Goal: Communication & Community: Connect with others

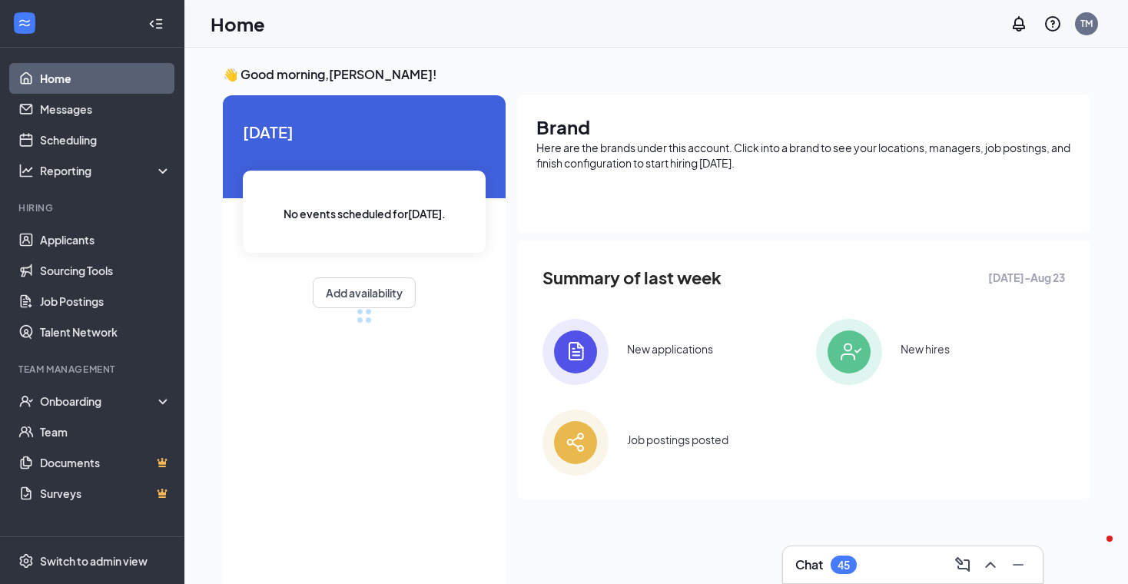
click at [838, 565] on div "45" at bounding box center [844, 565] width 12 height 13
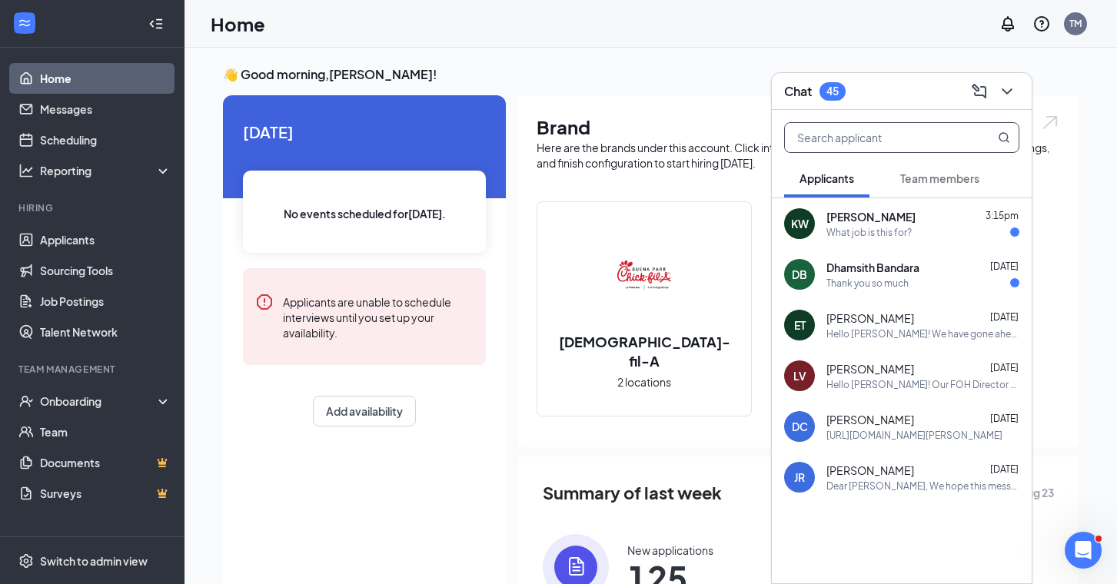
click at [847, 140] on input "text" at bounding box center [876, 137] width 182 height 29
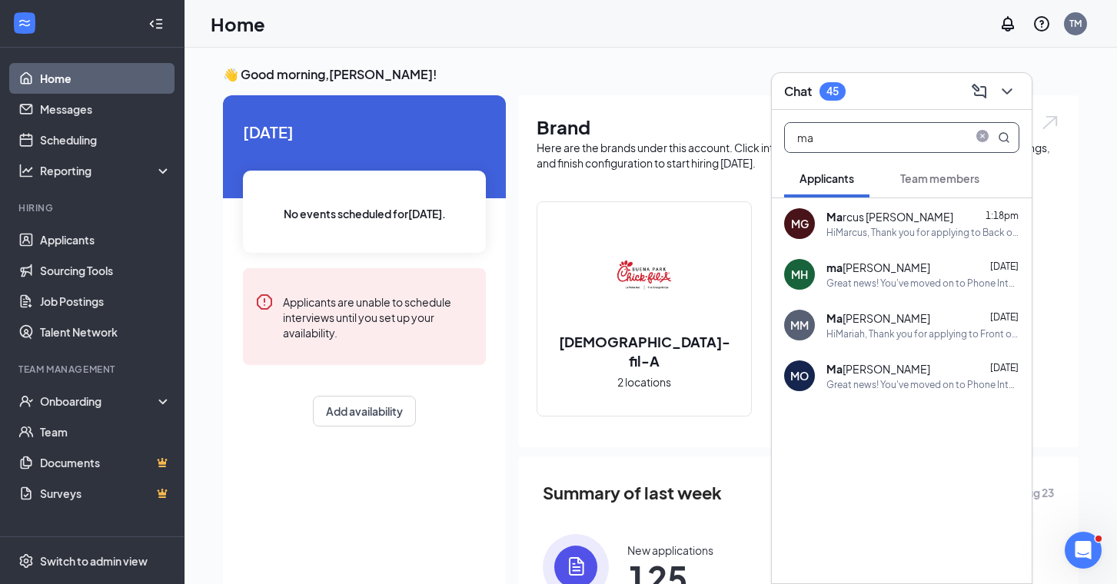
type input "m"
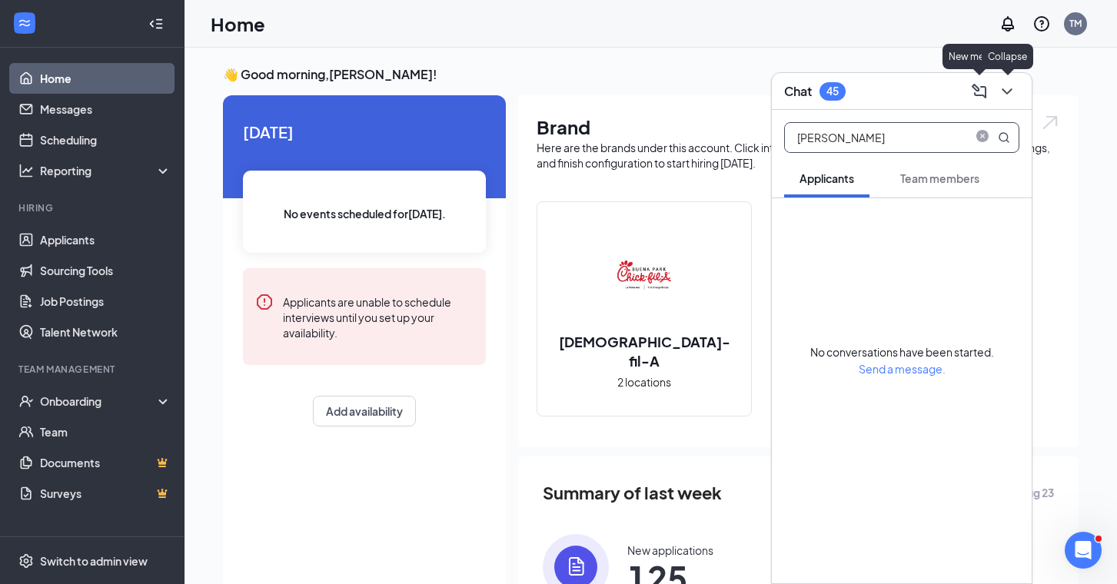
type input "[PERSON_NAME]"
click at [1012, 92] on icon "ChevronDown" at bounding box center [1006, 91] width 18 height 18
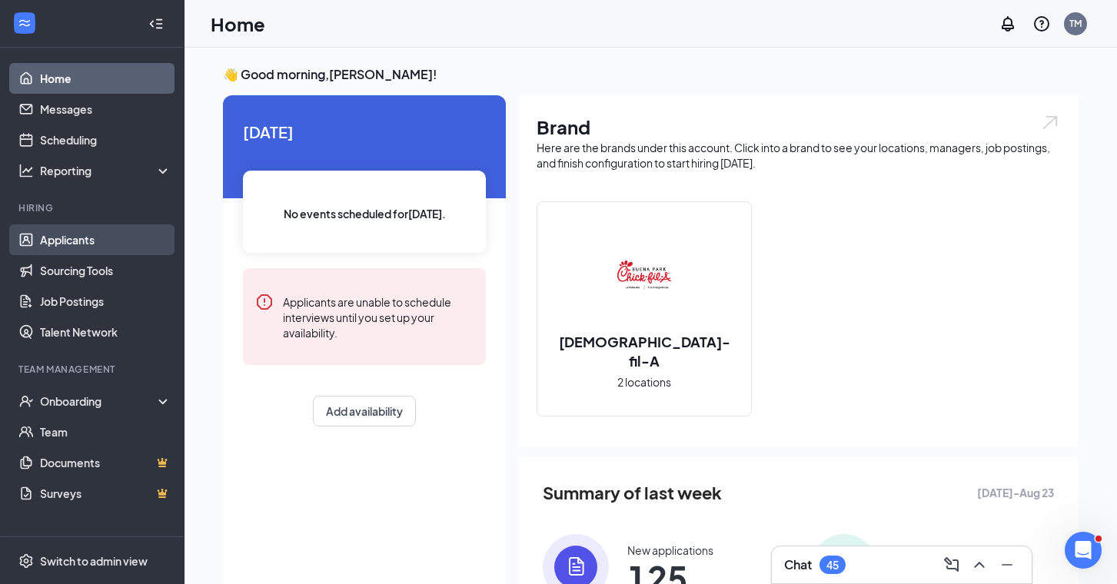
click at [107, 237] on link "Applicants" at bounding box center [105, 239] width 131 height 31
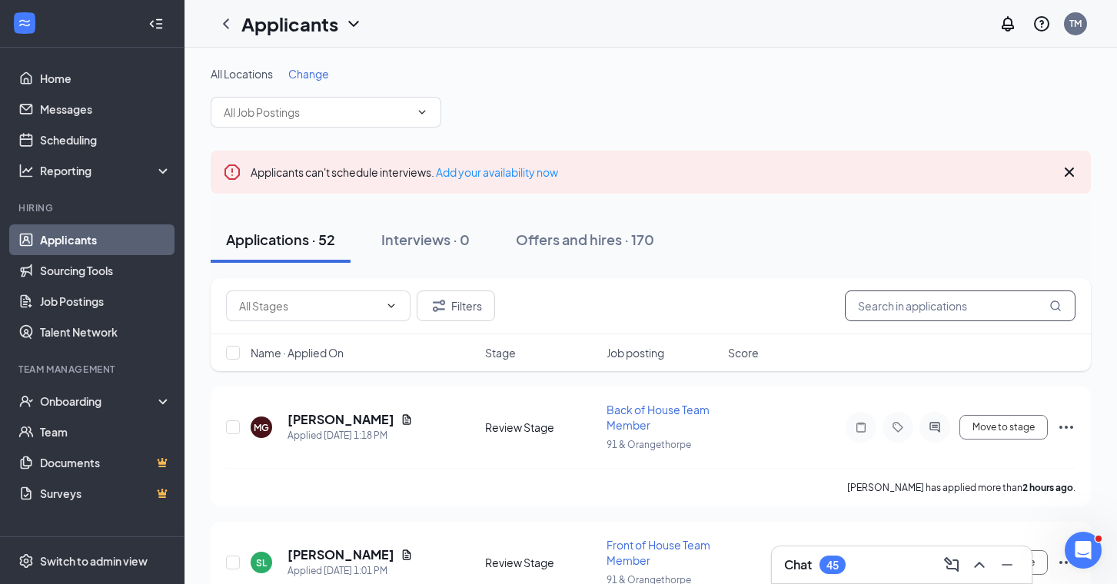
click at [898, 301] on input "text" at bounding box center [960, 305] width 231 height 31
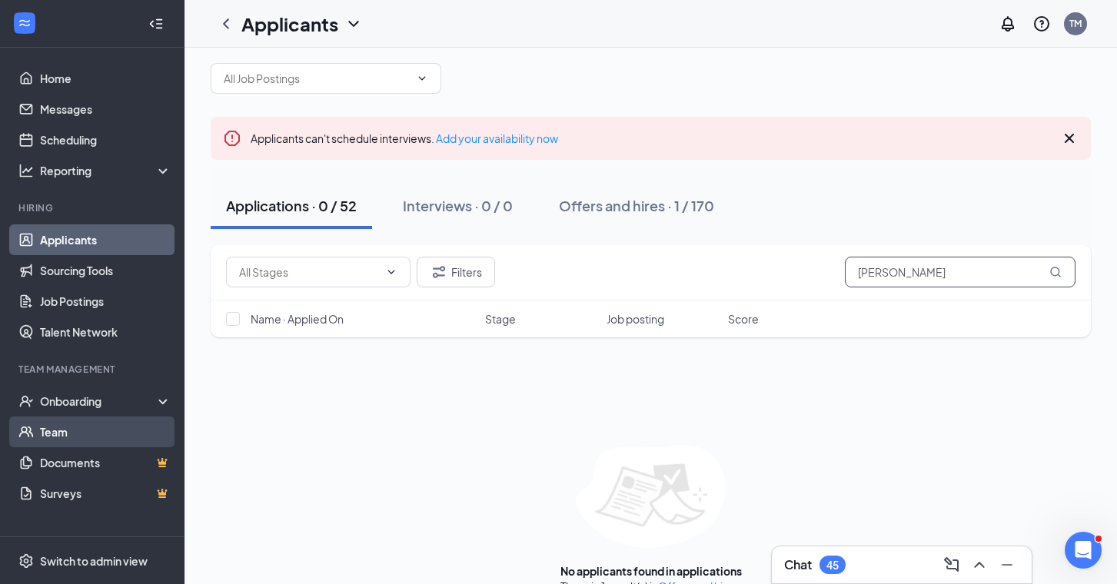
scroll to position [62, 0]
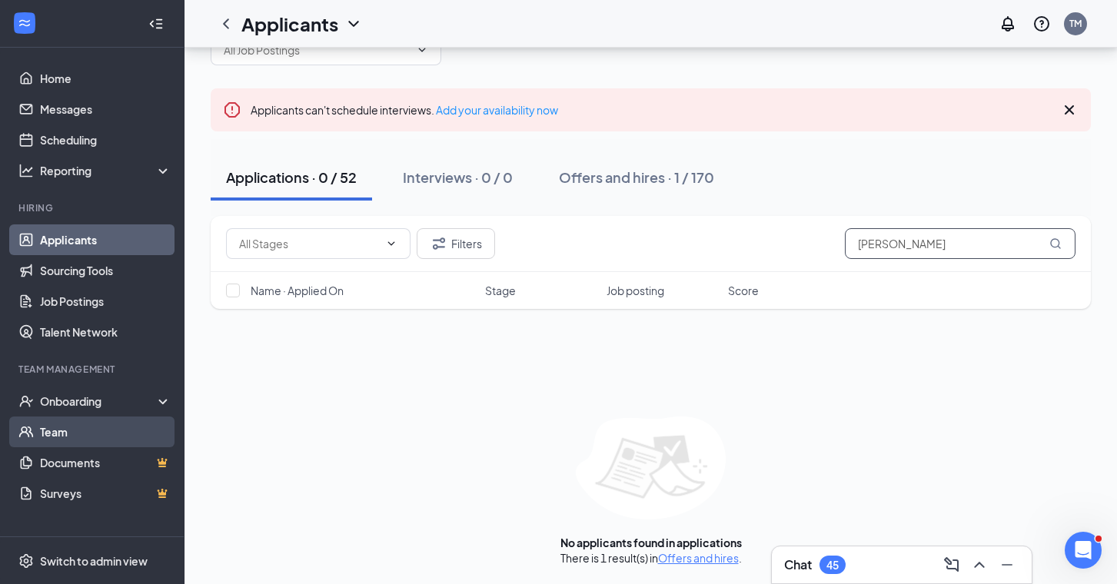
type input "[PERSON_NAME]"
click at [101, 430] on link "Team" at bounding box center [105, 432] width 131 height 31
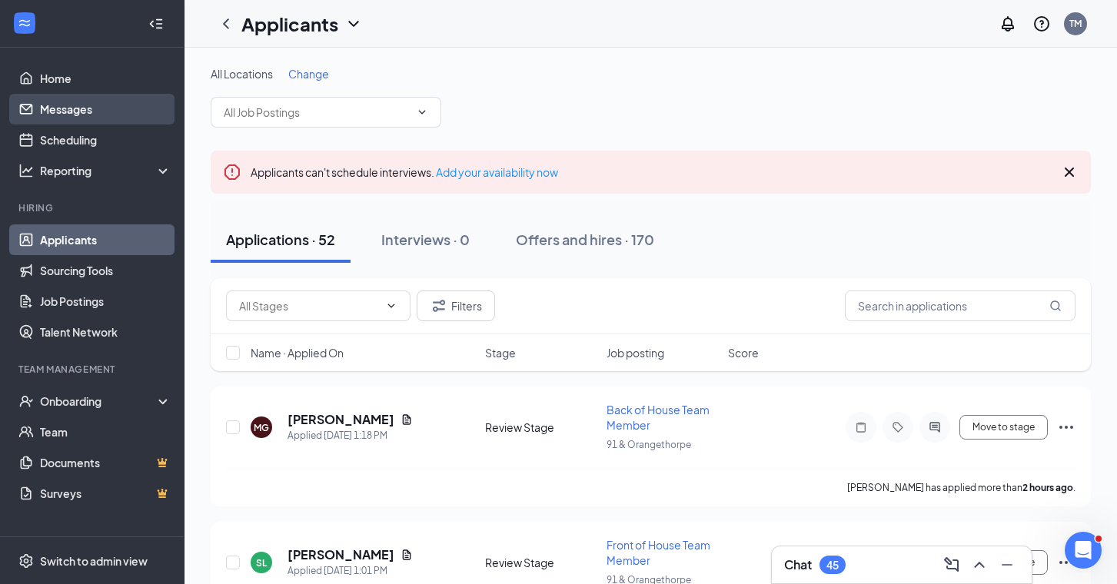
click at [83, 111] on link "Messages" at bounding box center [105, 109] width 131 height 31
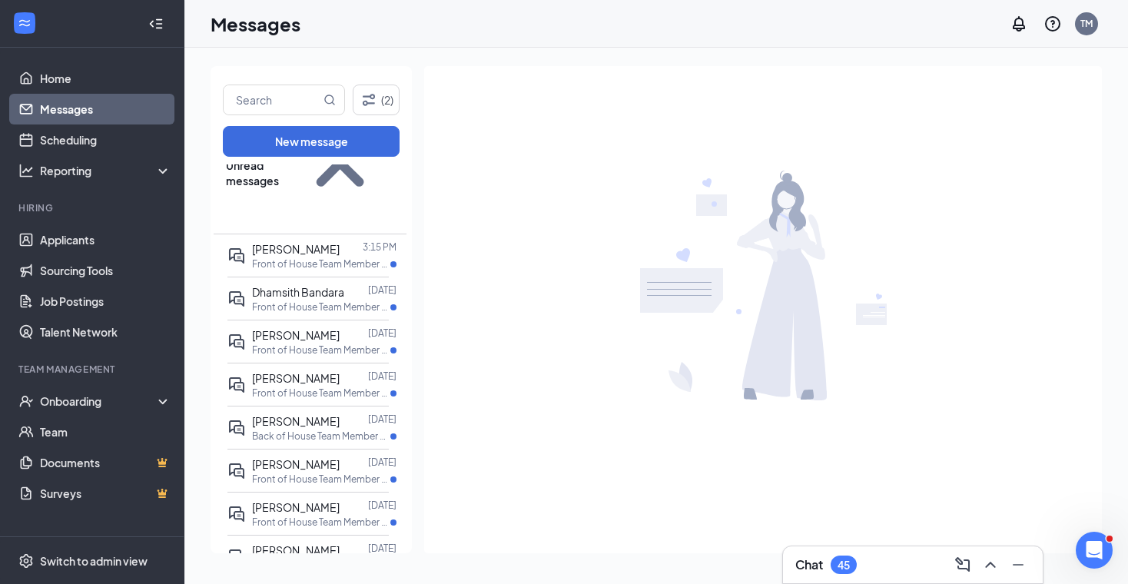
scroll to position [258, 0]
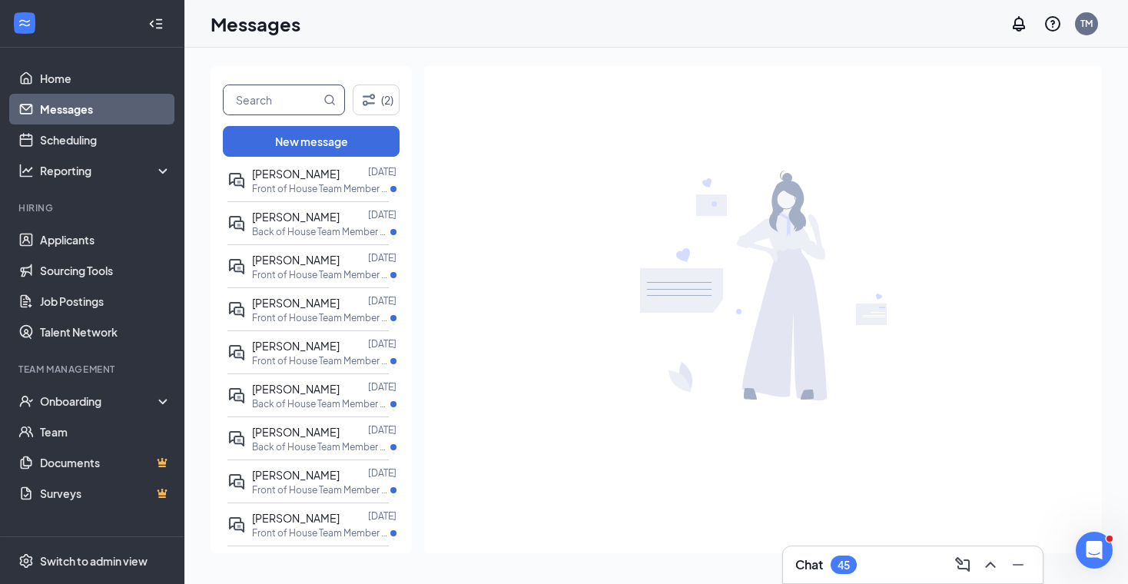
click at [294, 91] on input "text" at bounding box center [272, 99] width 97 height 29
type input "marc"
click at [336, 99] on span "marc" at bounding box center [284, 100] width 122 height 31
click at [330, 100] on icon "MagnifyingGlass" at bounding box center [330, 100] width 12 height 12
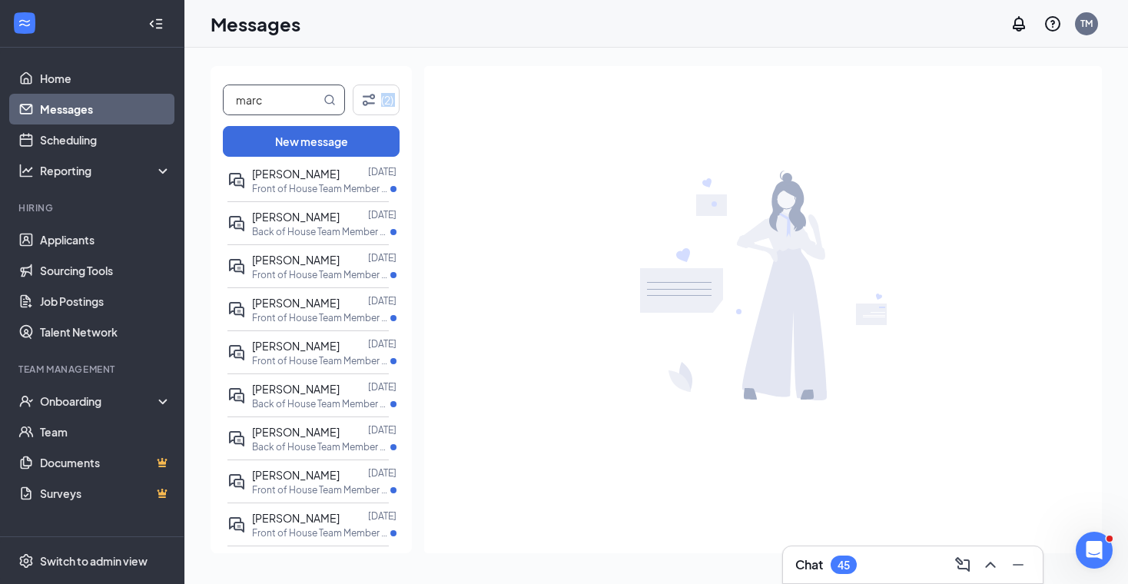
click at [330, 100] on icon "MagnifyingGlass" at bounding box center [330, 100] width 12 height 12
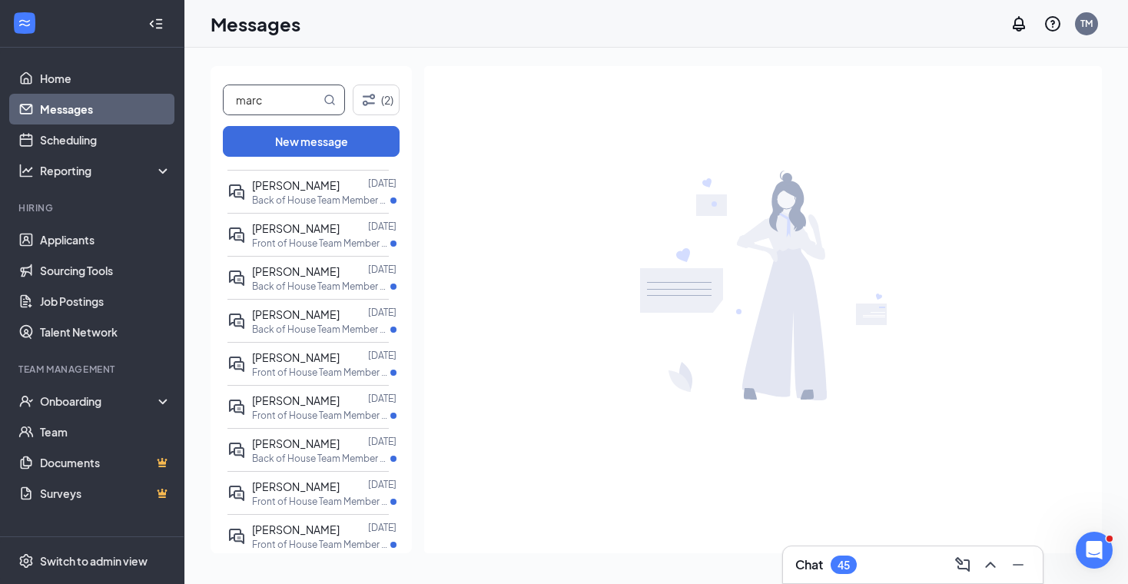
scroll to position [814, 0]
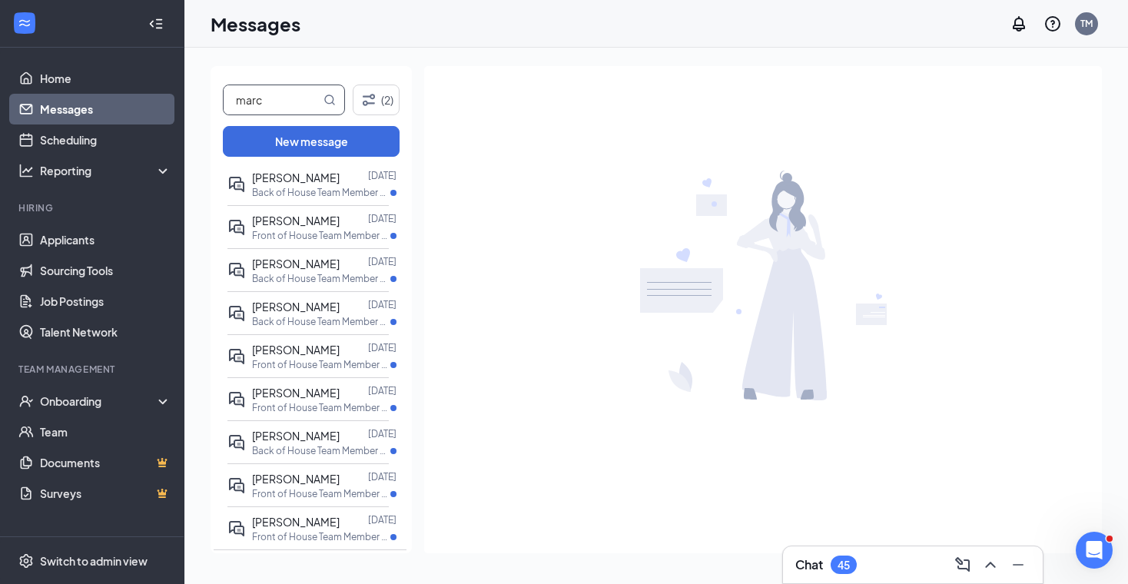
click at [831, 573] on div "Chat 45" at bounding box center [825, 565] width 61 height 18
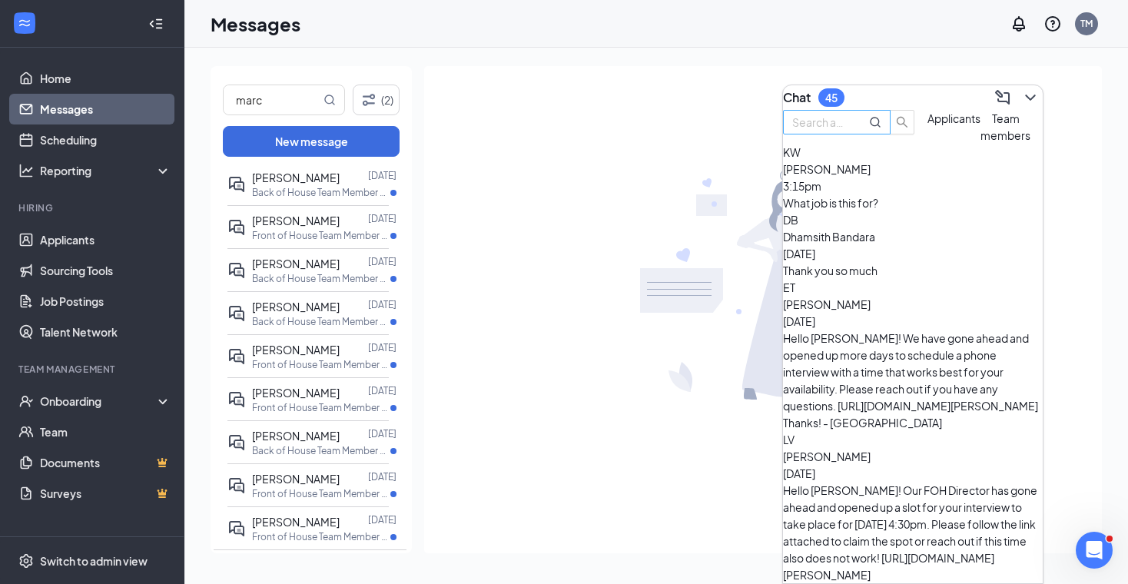
click at [847, 131] on input "text" at bounding box center [819, 122] width 55 height 17
click at [981, 142] on span "Team members" at bounding box center [1006, 126] width 50 height 31
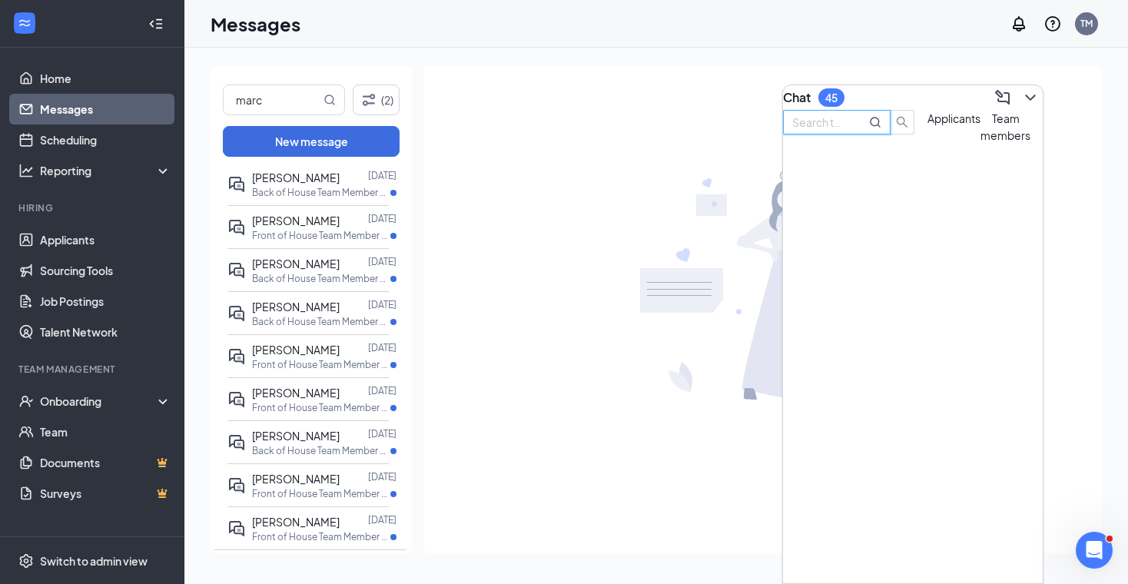
click at [848, 131] on input "text" at bounding box center [819, 122] width 55 height 17
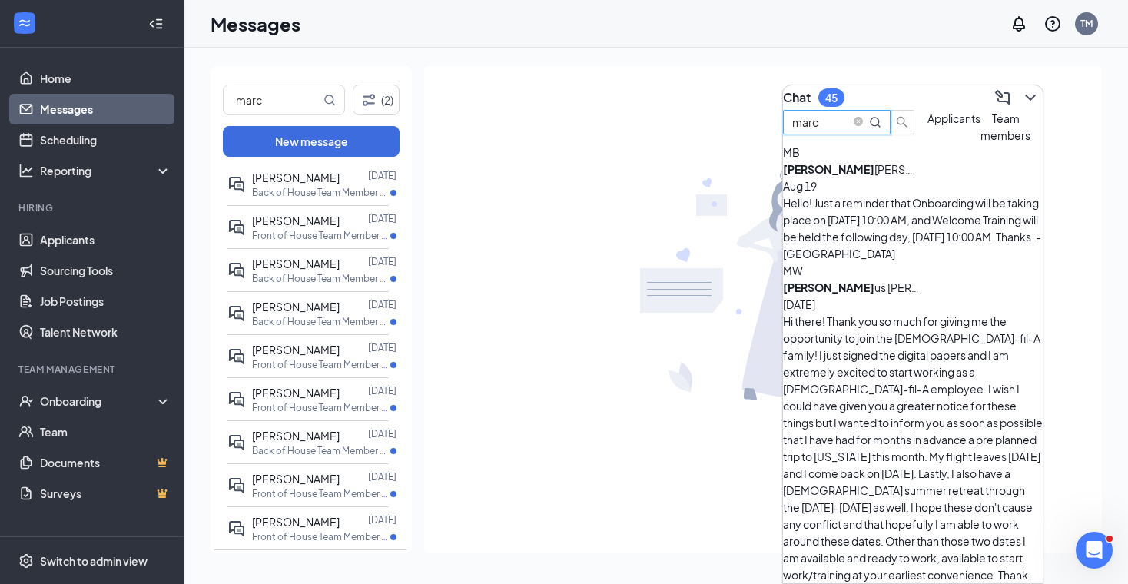
type input "marc"
click at [868, 224] on div "[PERSON_NAME] [DATE] Hello! Just a reminder that Onboarding will be taking plac…" at bounding box center [913, 211] width 260 height 101
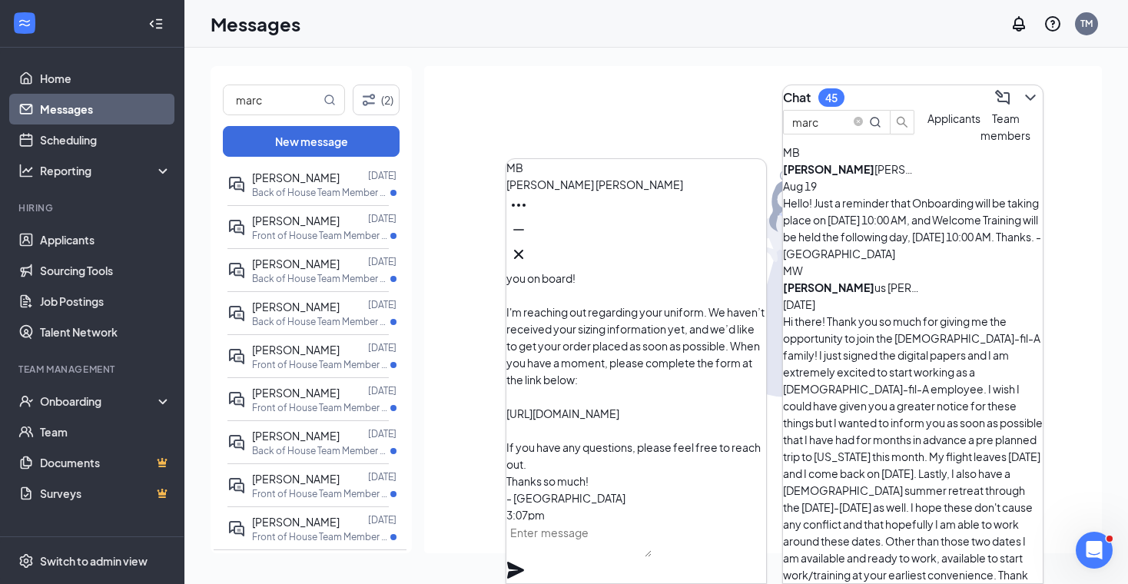
scroll to position [0, 0]
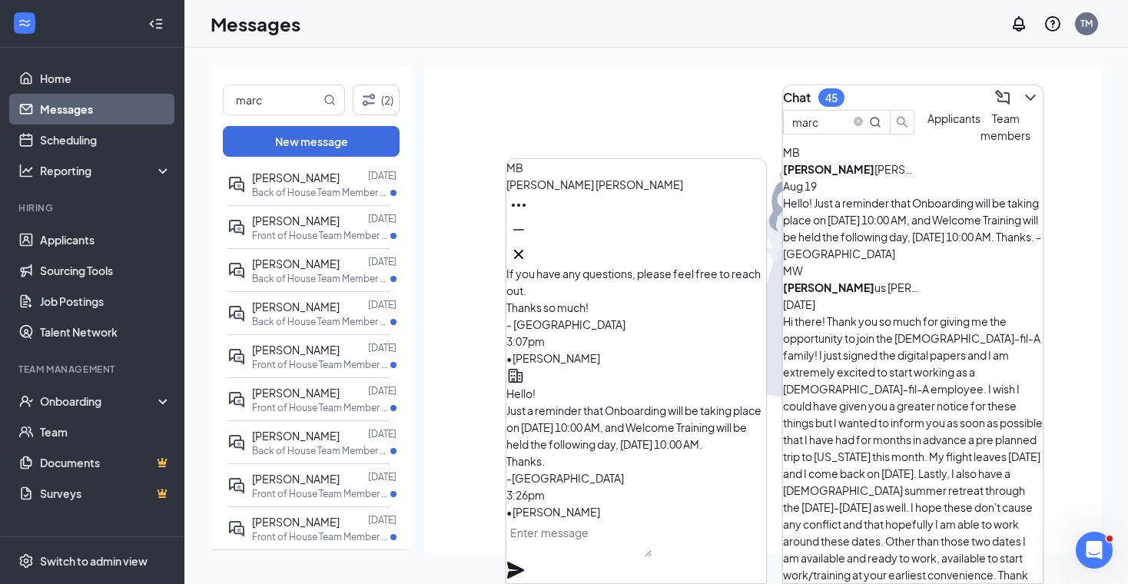
click at [683, 451] on p "Hello! Just a reminder that Onboarding will be taking place on [DATE] 10:00 AM,…" at bounding box center [636, 435] width 260 height 101
click at [966, 227] on div "Hello! Just a reminder that Onboarding will be taking place on [DATE] 10:00 AM,…" at bounding box center [913, 228] width 260 height 68
drag, startPoint x: 602, startPoint y: 503, endPoint x: 723, endPoint y: 518, distance: 122.3
click at [723, 518] on div "Hello [PERSON_NAME], Welcome to the team — we're so excited to have you on boar…" at bounding box center [636, 282] width 260 height 476
click at [625, 454] on p "Hello! Just a reminder that Onboarding will be taking place on [DATE] 10:00 AM,…" at bounding box center [636, 435] width 260 height 101
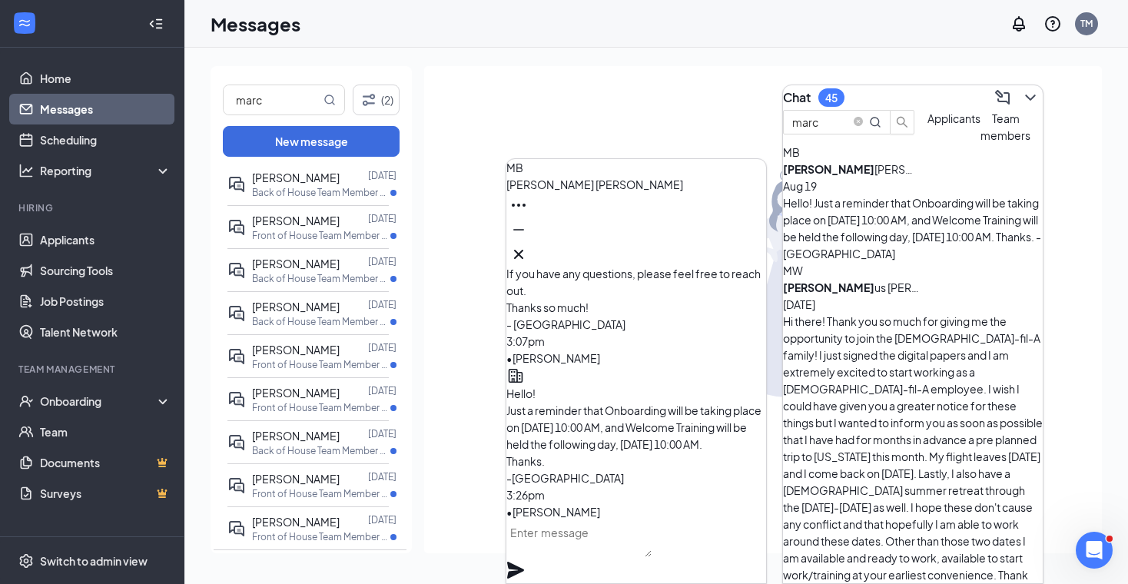
click at [644, 385] on p "Hello! Just a reminder that Onboarding will be taking place on [DATE] 10:00 AM,…" at bounding box center [636, 435] width 260 height 101
click at [904, 194] on div "[PERSON_NAME] [DATE]" at bounding box center [913, 178] width 260 height 34
drag, startPoint x: 878, startPoint y: 141, endPoint x: 536, endPoint y: 128, distance: 343.0
click at [582, 138] on div "MB [PERSON_NAME] MB [PERSON_NAME] Team member Front of House Team Member • La P…" at bounding box center [656, 316] width 944 height 536
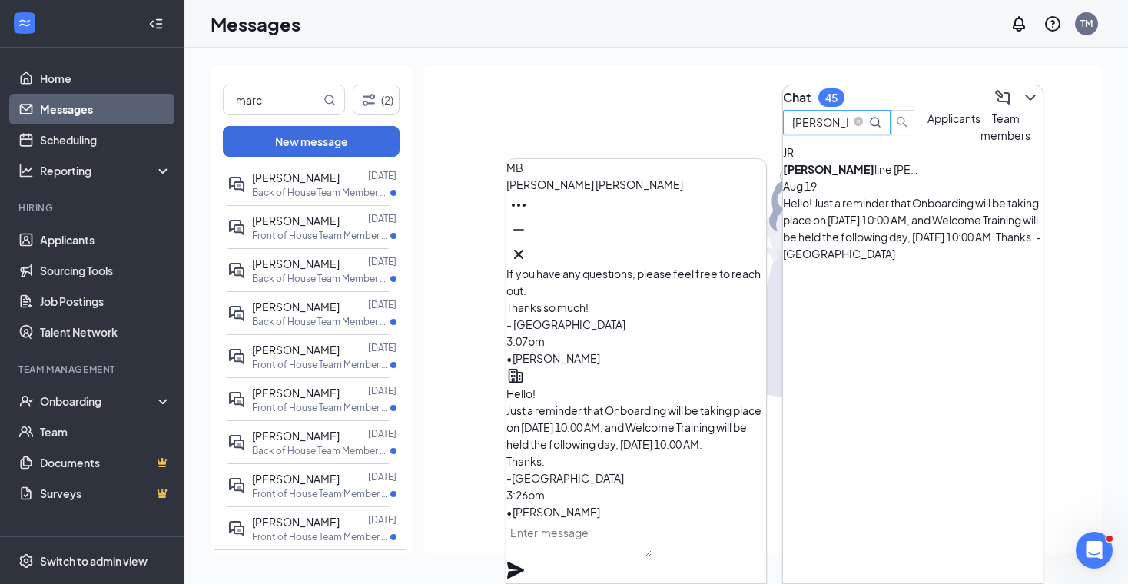
click at [880, 227] on div "Hello! Just a reminder that Onboarding will be taking place on [DATE] 10:00 AM,…" at bounding box center [913, 228] width 260 height 68
click at [869, 176] on b "[PERSON_NAME]" at bounding box center [828, 169] width 91 height 14
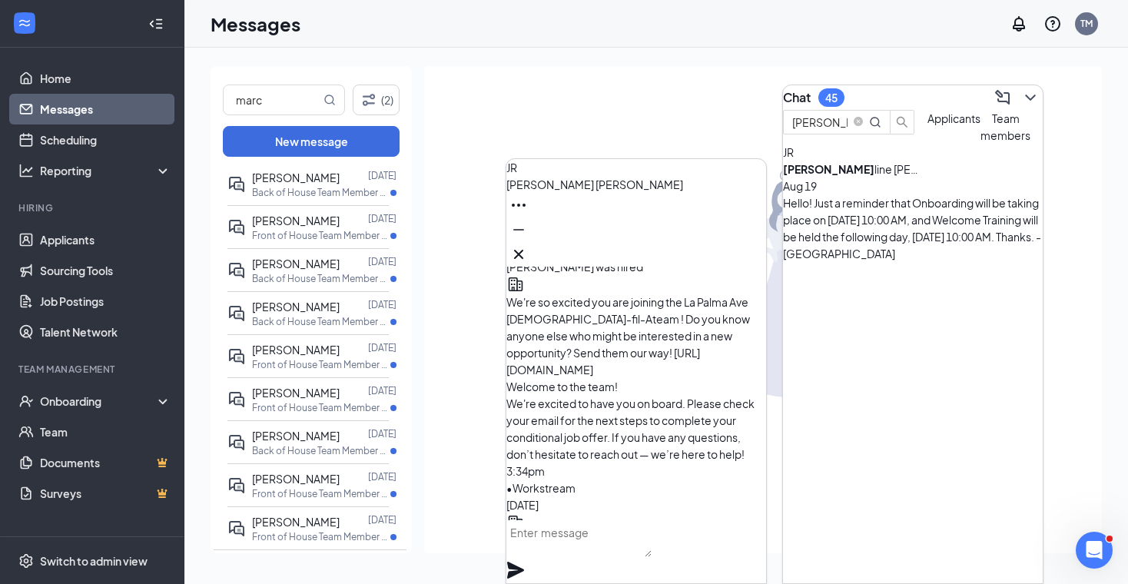
scroll to position [-472, 0]
drag, startPoint x: 855, startPoint y: 144, endPoint x: 678, endPoint y: 144, distance: 176.7
click at [675, 144] on div "JR [PERSON_NAME] [PERSON_NAME] Team member Front of House Team Member • La Palm…" at bounding box center [656, 316] width 944 height 536
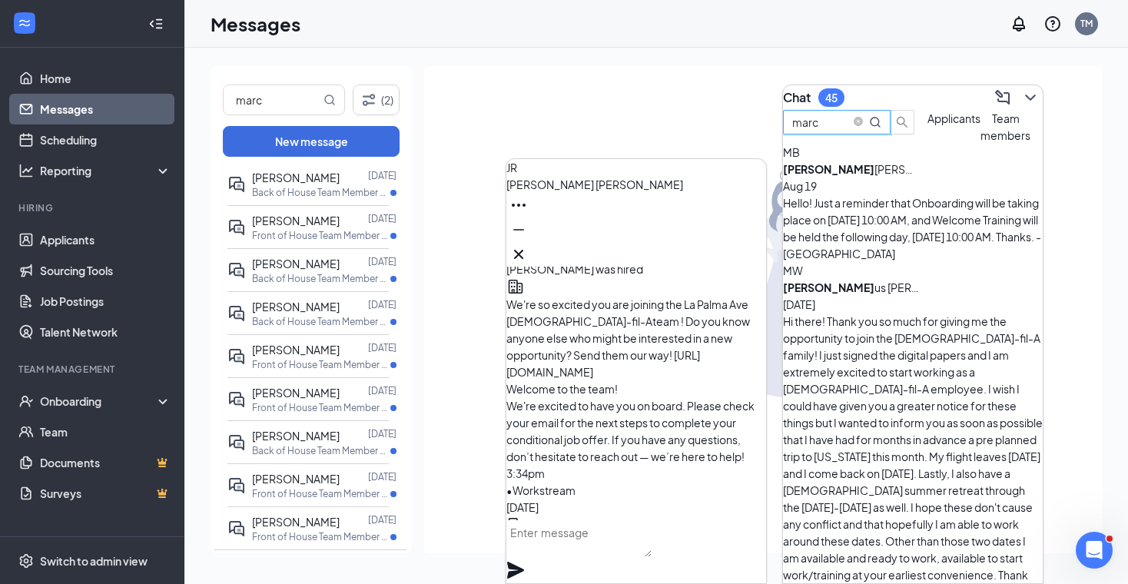
type input "marc"
click at [858, 231] on div "Hello! Just a reminder that Onboarding will be taking place on [DATE] 10:00 AM,…" at bounding box center [913, 228] width 260 height 68
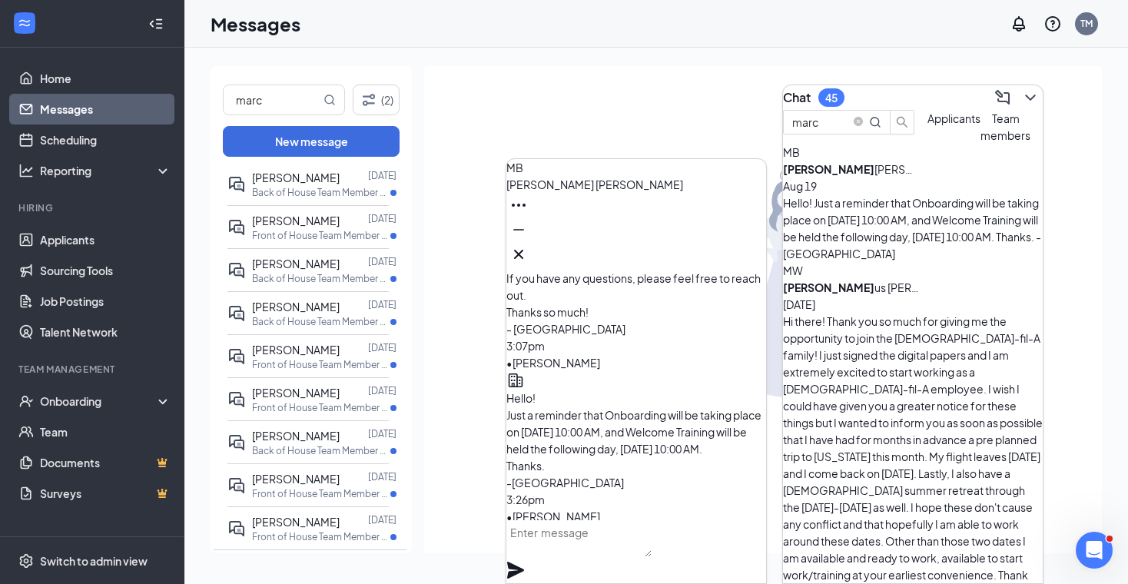
scroll to position [0, 0]
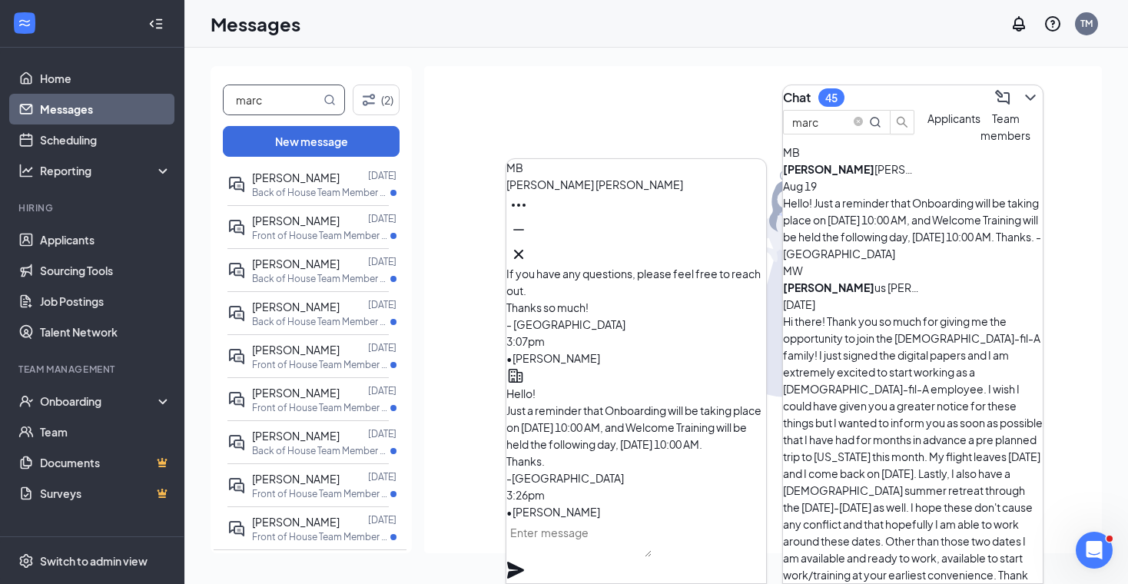
click at [301, 108] on input "marc" at bounding box center [272, 99] width 97 height 29
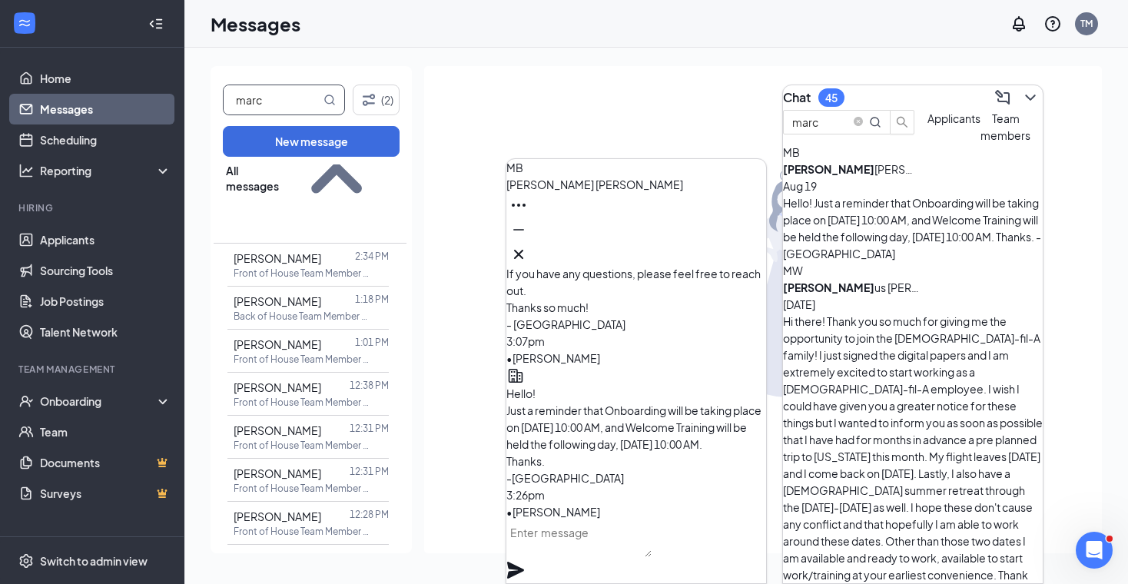
scroll to position [1292, 0]
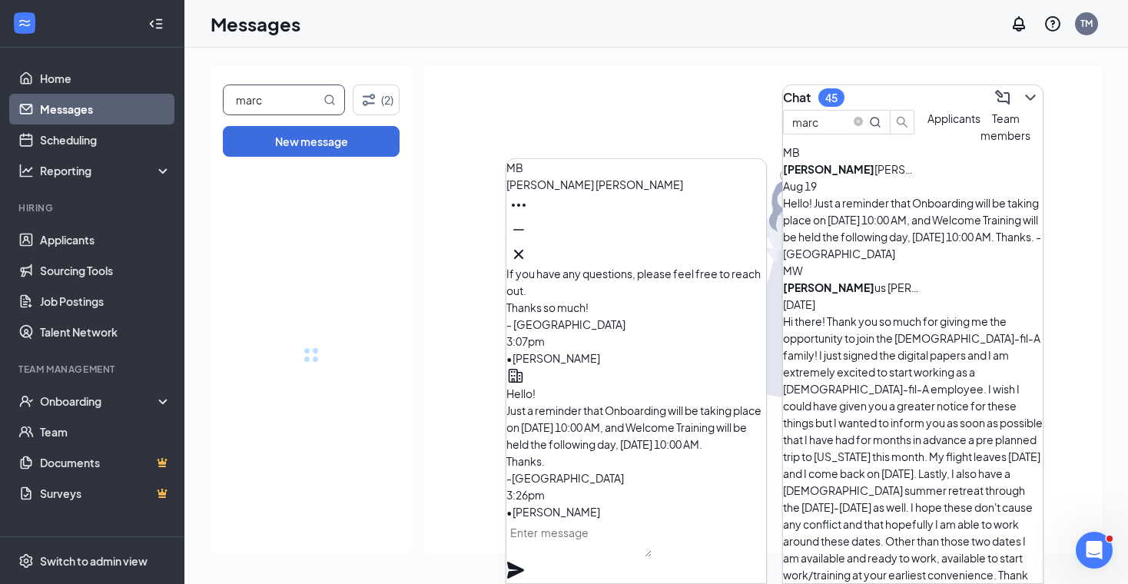
drag, startPoint x: 401, startPoint y: 377, endPoint x: 370, endPoint y: 161, distance: 218.2
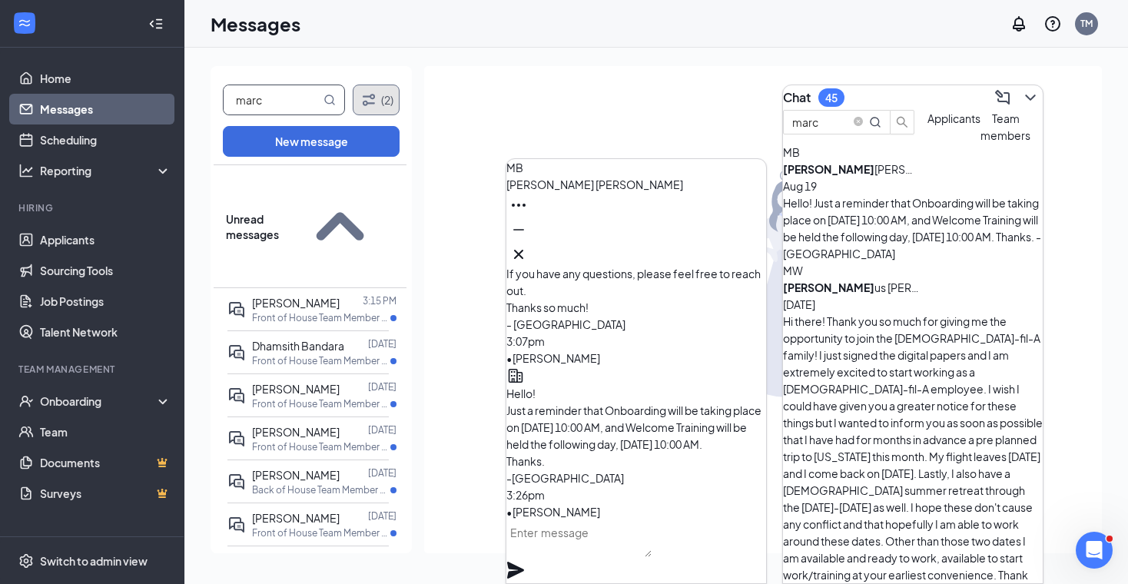
click at [376, 104] on icon "Filter" at bounding box center [369, 100] width 18 height 18
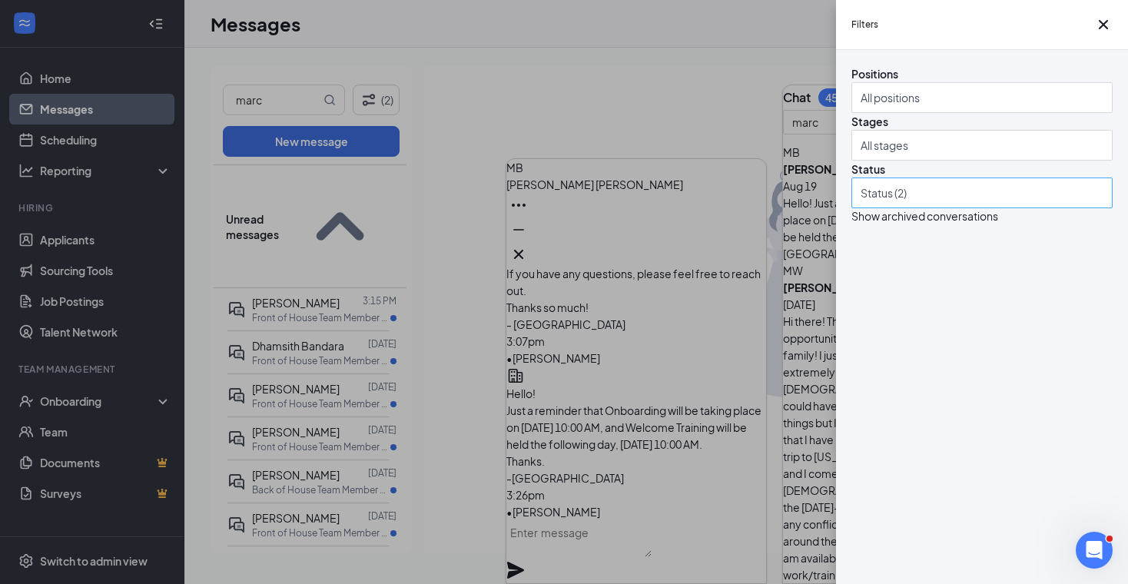
click at [982, 205] on div at bounding box center [974, 193] width 238 height 25
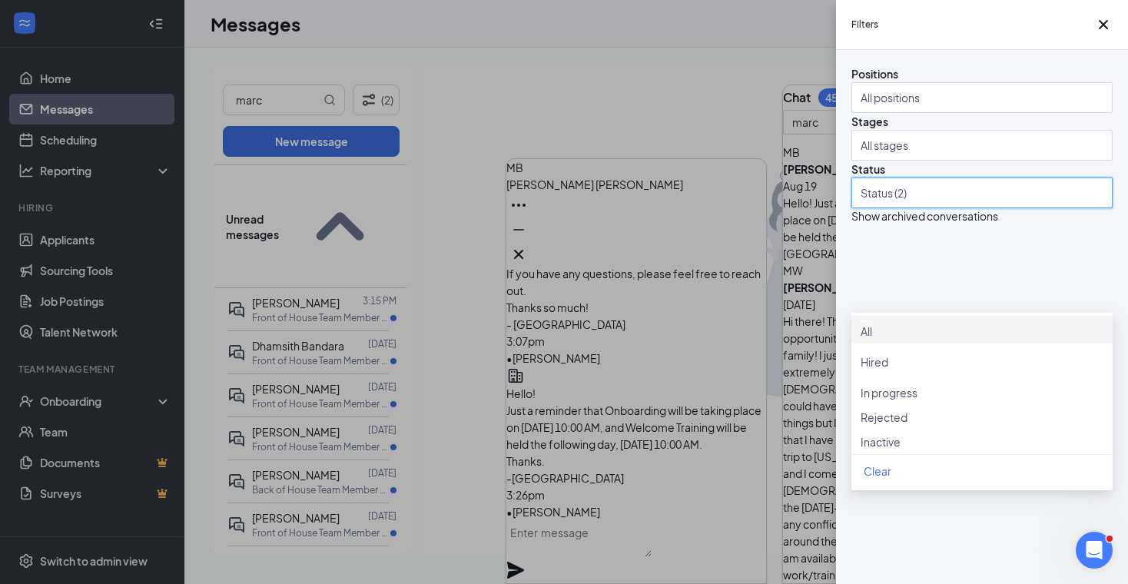
click at [1080, 205] on div at bounding box center [974, 193] width 238 height 25
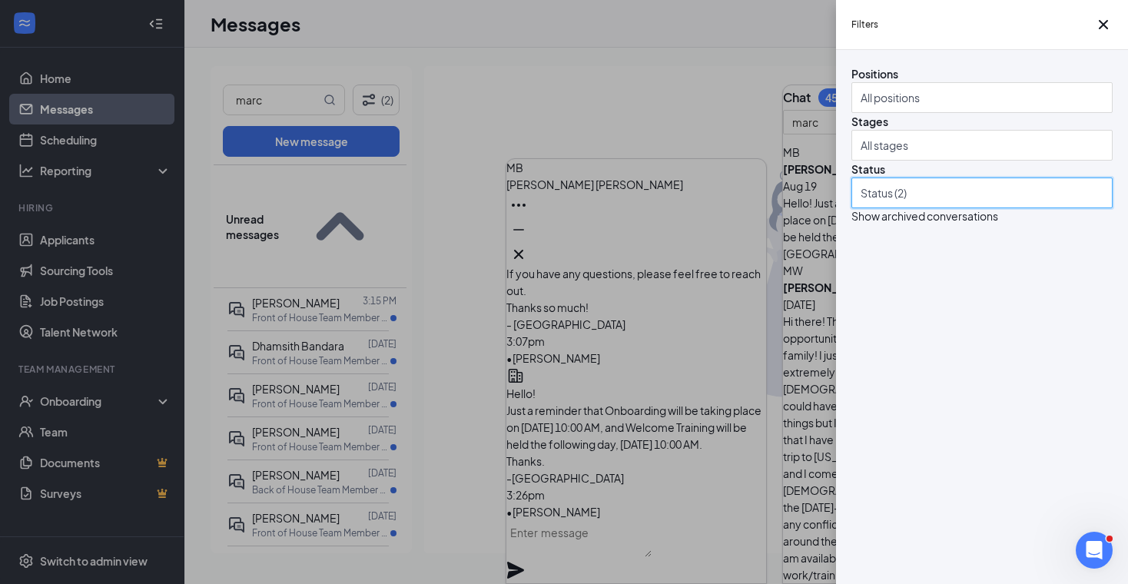
click at [1081, 205] on div at bounding box center [974, 193] width 238 height 25
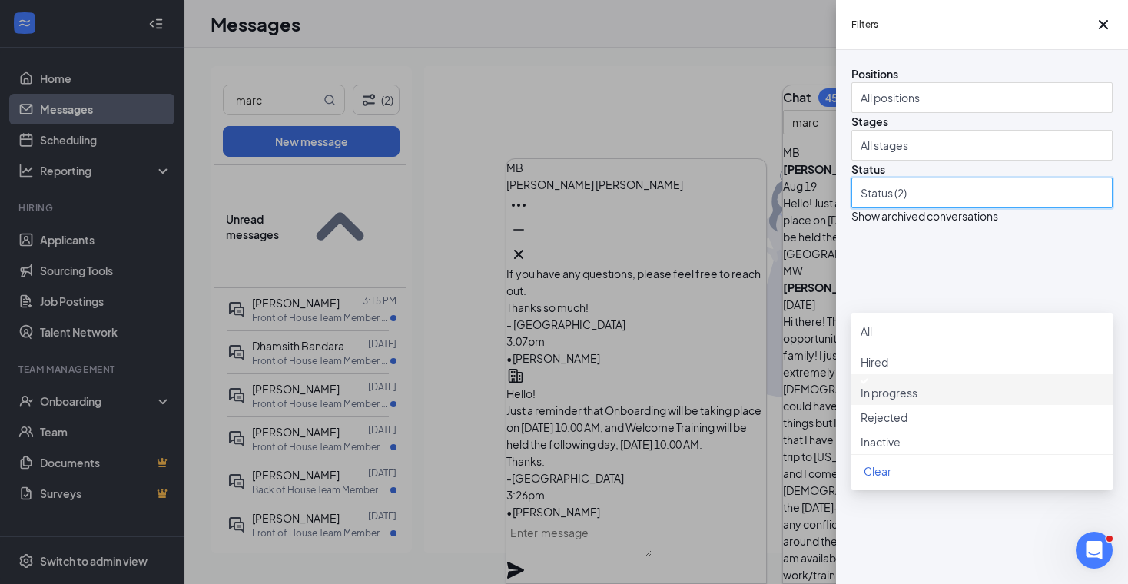
click at [868, 384] on img at bounding box center [865, 381] width 8 height 6
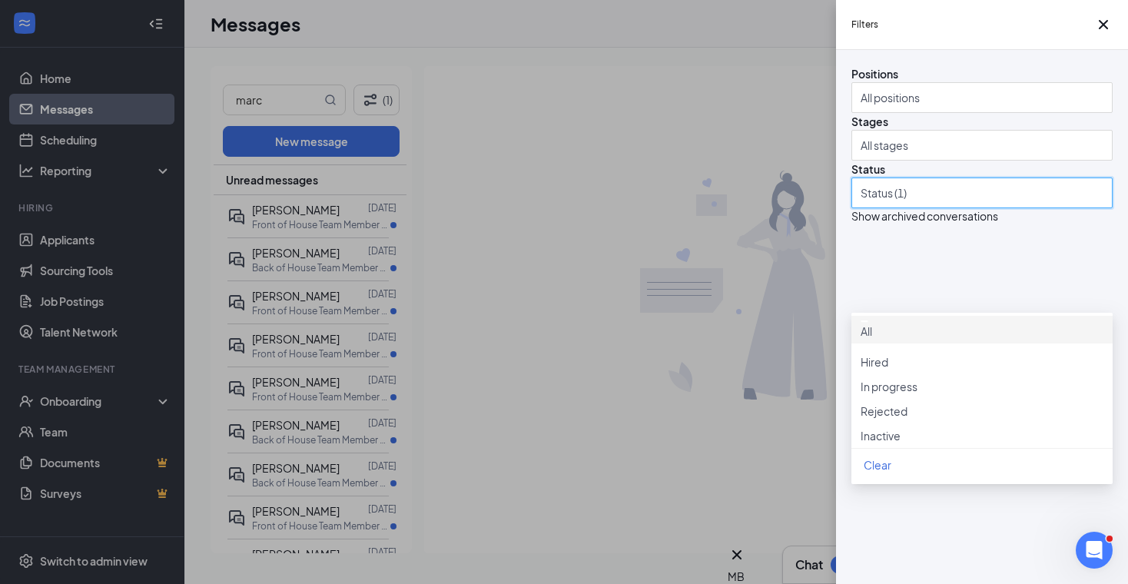
click at [270, 101] on div "Filters Positions All positions Stages All stages Status Status (1) Show archiv…" at bounding box center [564, 292] width 1128 height 584
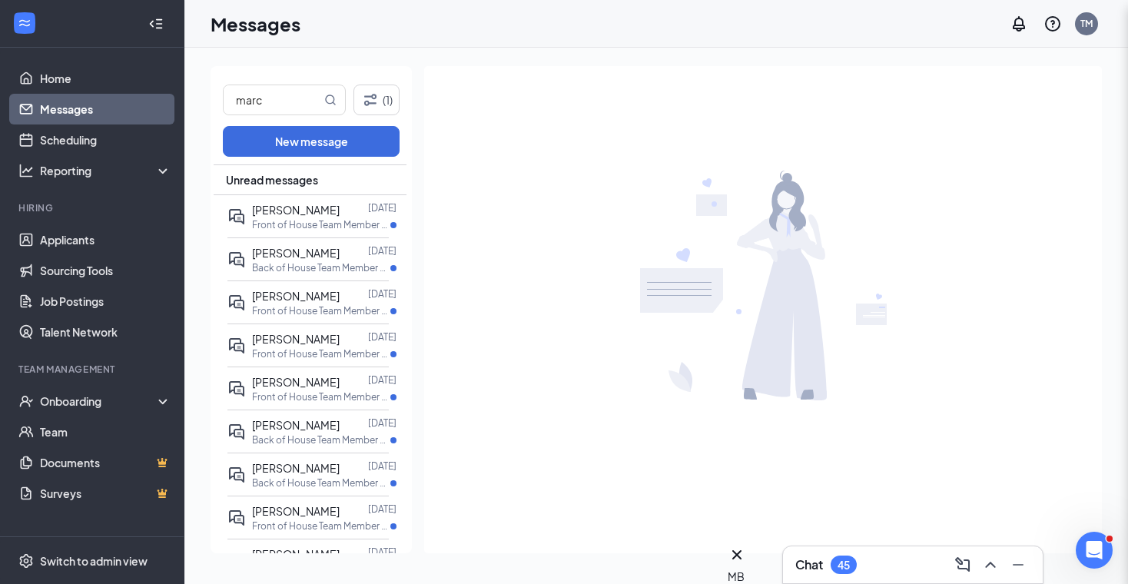
click at [304, 100] on div "Filters Positions All positions Stages All stages Status Status (1) Show archiv…" at bounding box center [564, 292] width 1128 height 584
click at [296, 101] on input "marc" at bounding box center [273, 99] width 98 height 29
click at [334, 99] on icon "MagnifyingGlass" at bounding box center [330, 100] width 12 height 12
drag, startPoint x: 310, startPoint y: 100, endPoint x: 205, endPoint y: 93, distance: 105.5
click at [213, 97] on div "marc (1) New message Unread messages [PERSON_NAME] [DATE] Front of House Team M…" at bounding box center [311, 309] width 201 height 487
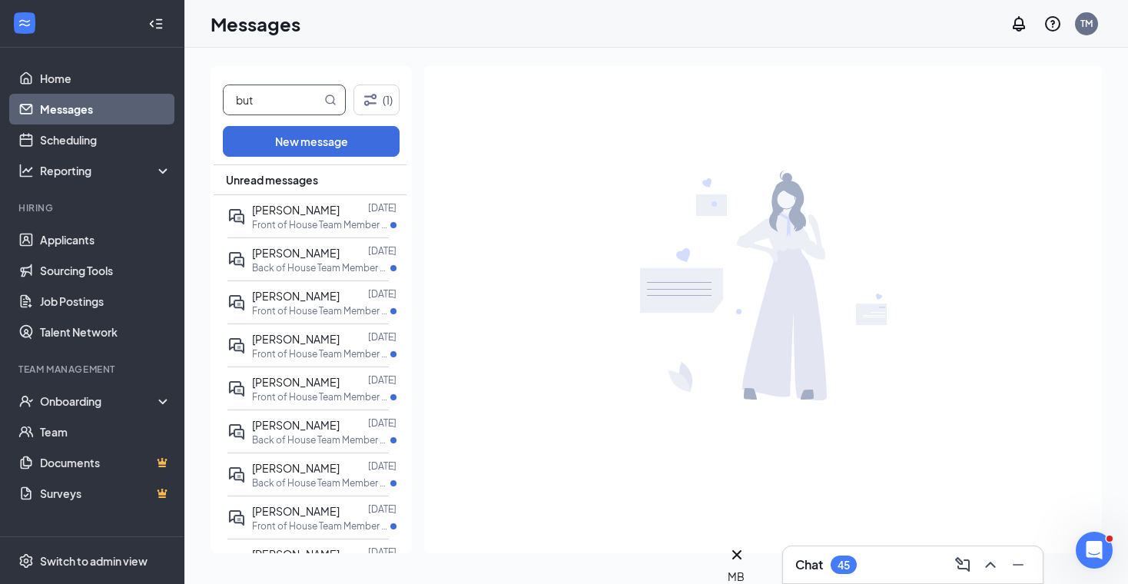
type input "[PERSON_NAME]"
